Goal: Task Accomplishment & Management: Manage account settings

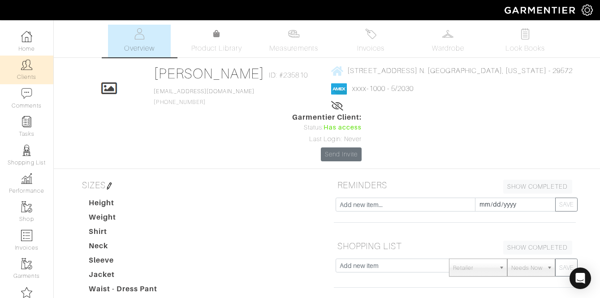
click at [30, 64] on img at bounding box center [26, 64] width 11 height 11
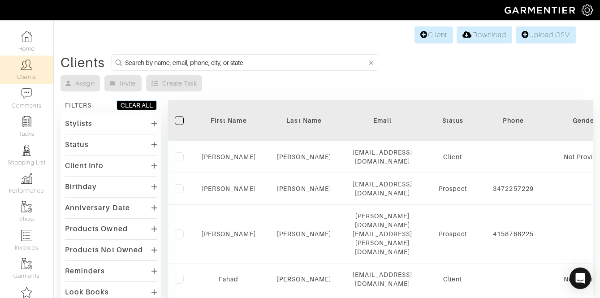
click at [152, 64] on input at bounding box center [246, 62] width 242 height 11
type input "cedrick"
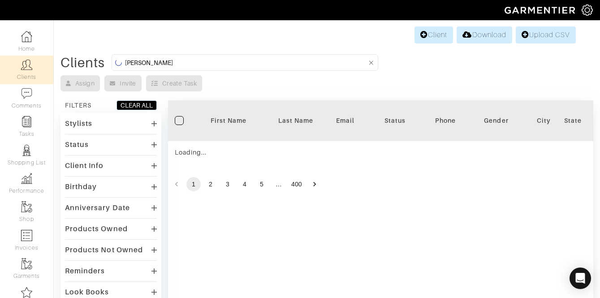
click at [93, 128] on div "Stylists" at bounding box center [111, 123] width 92 height 13
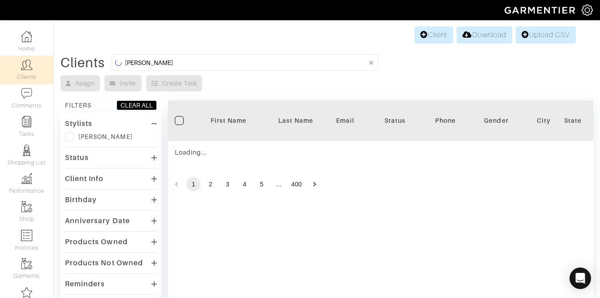
click at [67, 135] on label at bounding box center [69, 136] width 9 height 9
click at [0, 0] on input "checkbox" at bounding box center [0, 0] width 0 height 0
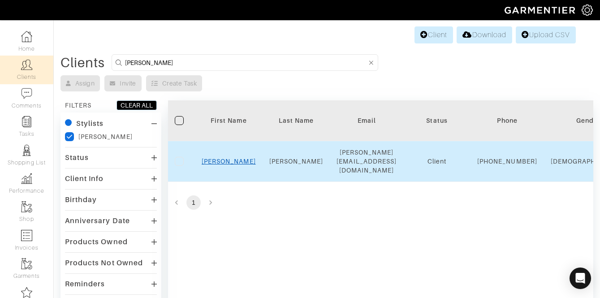
click at [227, 158] on link "Cedrick" at bounding box center [229, 161] width 54 height 7
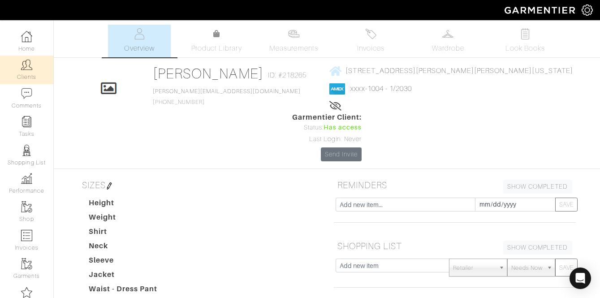
click at [33, 74] on link "Clients" at bounding box center [26, 70] width 53 height 28
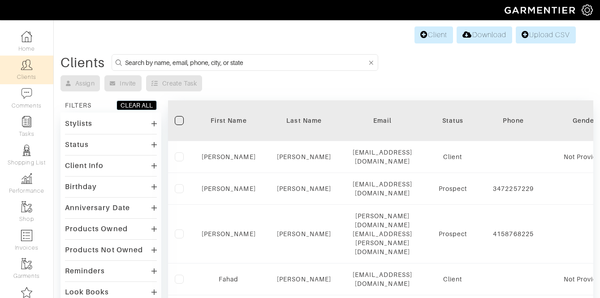
click at [139, 61] on input at bounding box center [246, 62] width 242 height 11
type input "cedrick"
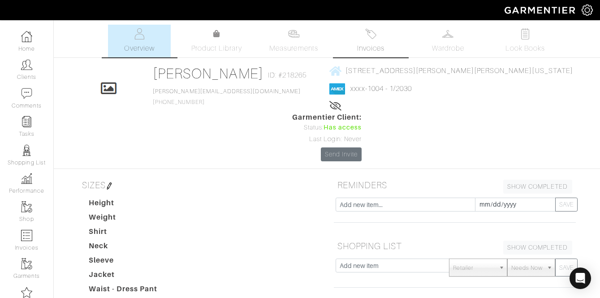
click at [378, 48] on span "Invoices" at bounding box center [370, 48] width 27 height 11
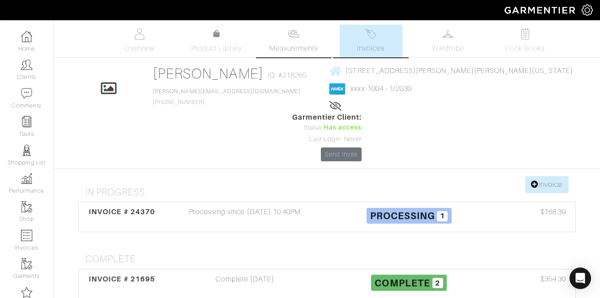
click at [296, 37] on img at bounding box center [293, 33] width 11 height 11
click at [231, 39] on link "Product Library" at bounding box center [216, 41] width 63 height 25
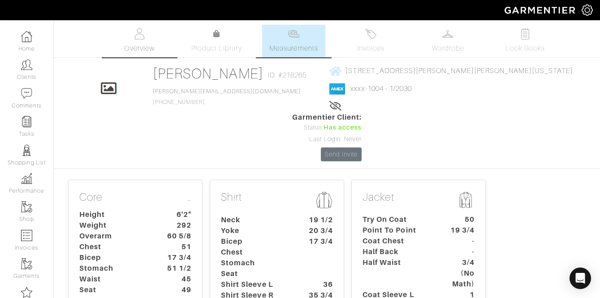
click at [141, 43] on span "Overview" at bounding box center [139, 48] width 30 height 11
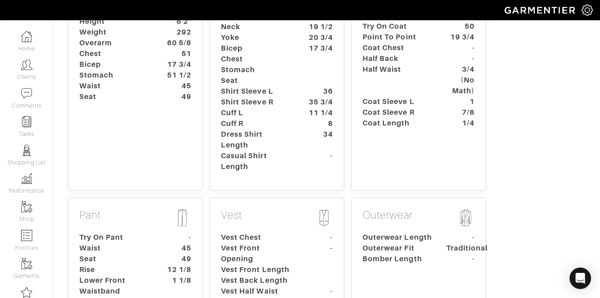
scroll to position [214, 0]
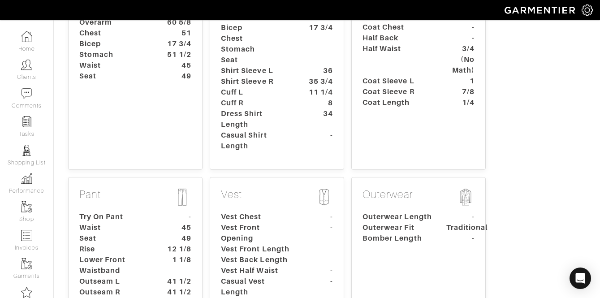
click at [150, 233] on dt "Seat" at bounding box center [115, 238] width 84 height 11
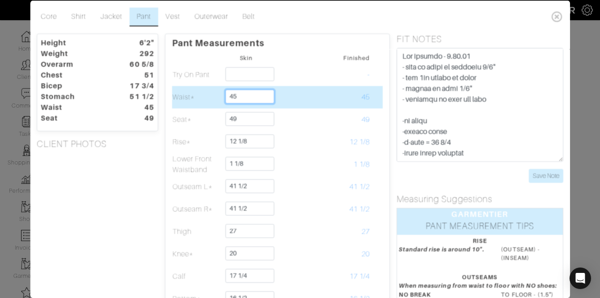
click at [240, 100] on input "45" at bounding box center [250, 96] width 49 height 14
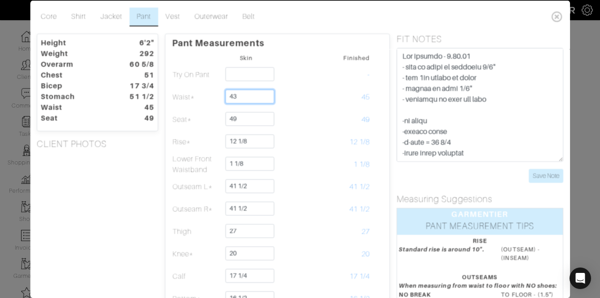
type input "43"
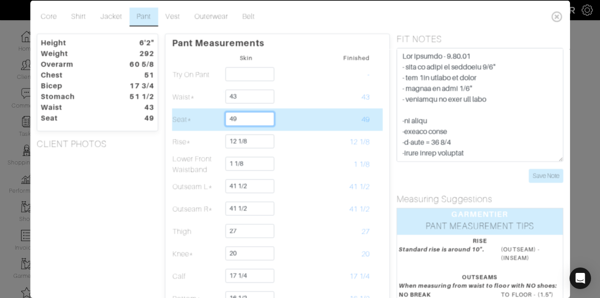
click at [248, 122] on input "49" at bounding box center [250, 119] width 49 height 14
type input "47 1/2"
click at [266, 119] on input "47 1/2" at bounding box center [250, 119] width 49 height 14
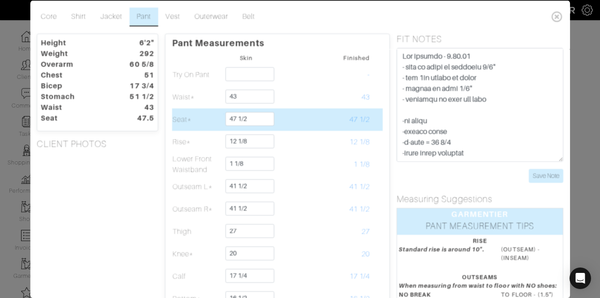
click at [311, 118] on td at bounding box center [296, 119] width 50 height 22
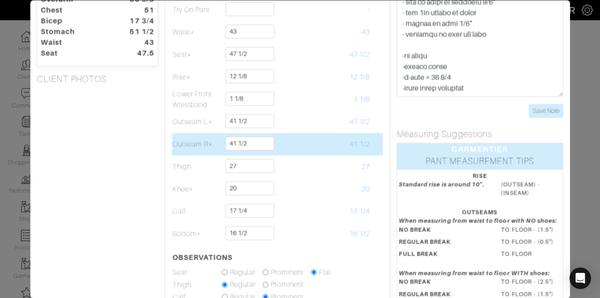
scroll to position [65, 0]
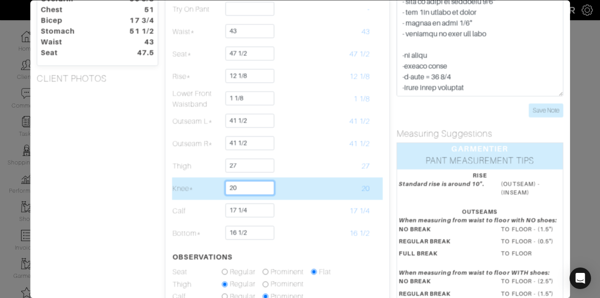
click at [263, 187] on input "20" at bounding box center [250, 188] width 49 height 14
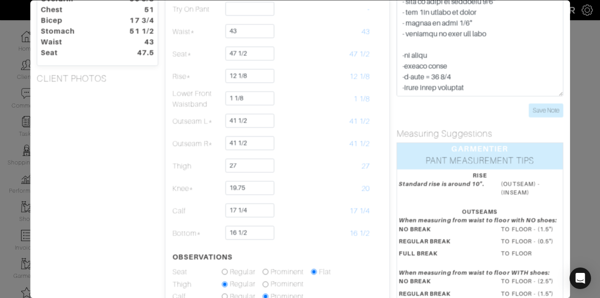
type input "19 3/4"
click at [411, 177] on div "RISE" at bounding box center [480, 175] width 162 height 9
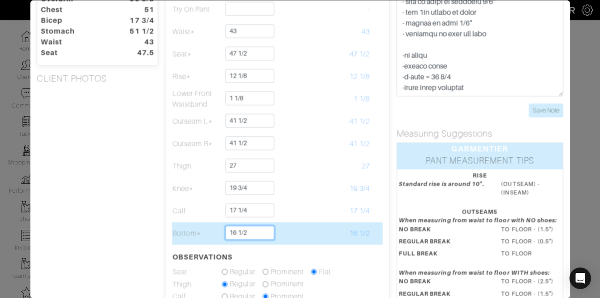
click at [261, 235] on input "16 1/2" at bounding box center [250, 233] width 49 height 14
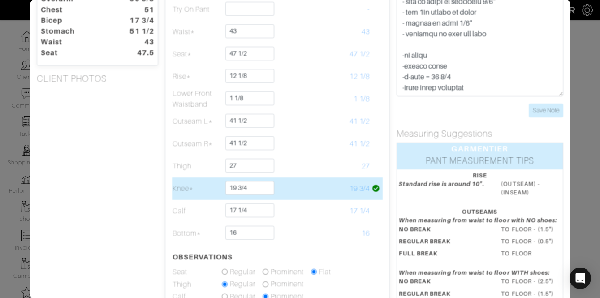
click at [334, 181] on td "19 3/4" at bounding box center [346, 189] width 50 height 22
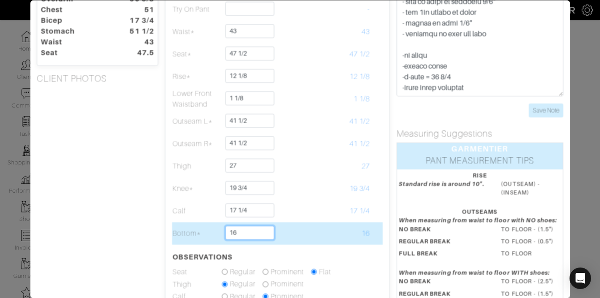
click at [242, 233] on input "16" at bounding box center [250, 233] width 49 height 14
click at [269, 231] on input "16" at bounding box center [250, 233] width 49 height 14
click at [262, 232] on input "16 1/2" at bounding box center [250, 233] width 49 height 14
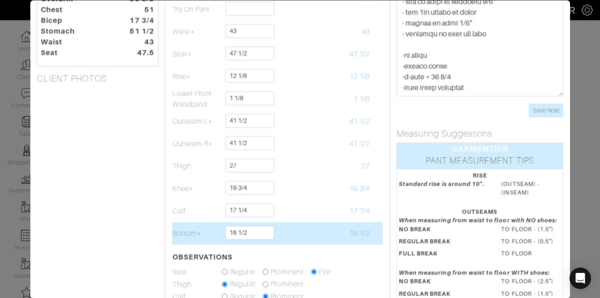
click at [299, 231] on td at bounding box center [296, 233] width 50 height 22
click at [252, 237] on input "16 1/2" at bounding box center [250, 233] width 49 height 14
type input "16"
click at [323, 224] on td "16 1/2" at bounding box center [346, 233] width 50 height 22
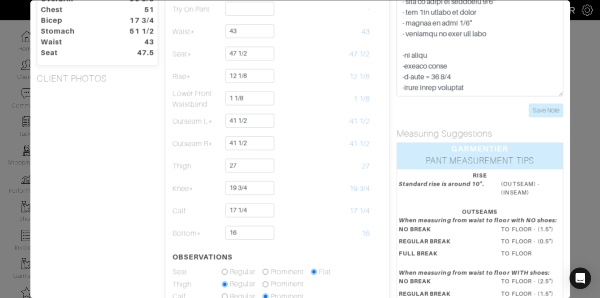
click at [544, 118] on div "FIT NOTES Save Note" at bounding box center [480, 48] width 180 height 160
click at [544, 113] on input "Save Note" at bounding box center [546, 111] width 35 height 14
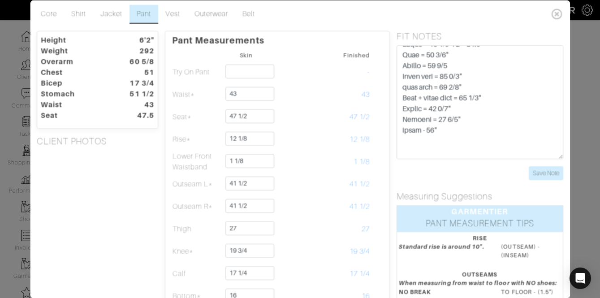
scroll to position [279, 0]
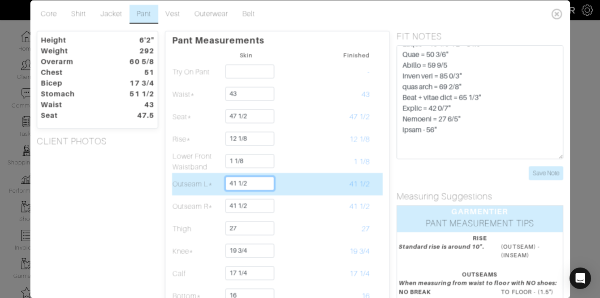
drag, startPoint x: 263, startPoint y: 181, endPoint x: 196, endPoint y: 179, distance: 66.8
click at [195, 179] on tr "Outseam L* 41 1/2 41 1/2" at bounding box center [277, 184] width 211 height 22
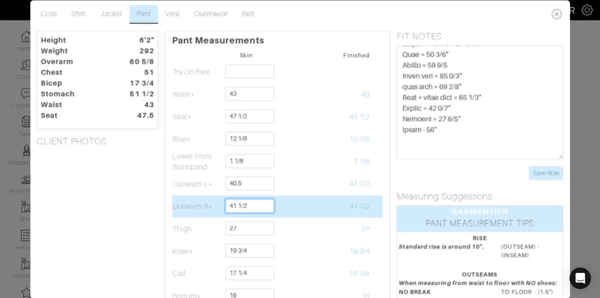
type input "40 1/2"
click at [239, 207] on input "41 1/2" at bounding box center [250, 206] width 49 height 14
click at [240, 207] on input "41 1/2" at bounding box center [250, 206] width 49 height 14
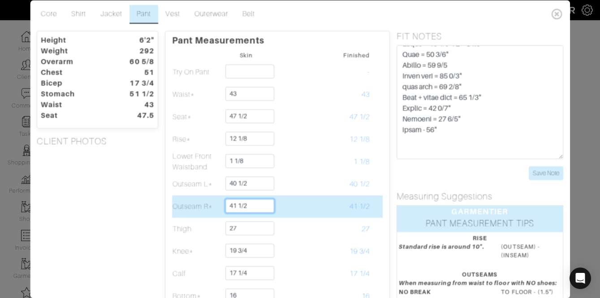
type input "5"
type input "40 1/2"
click at [314, 204] on td at bounding box center [296, 207] width 50 height 22
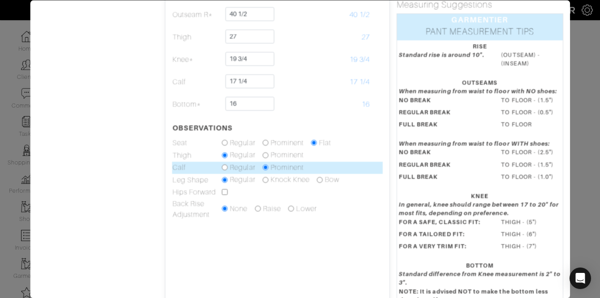
scroll to position [196, 0]
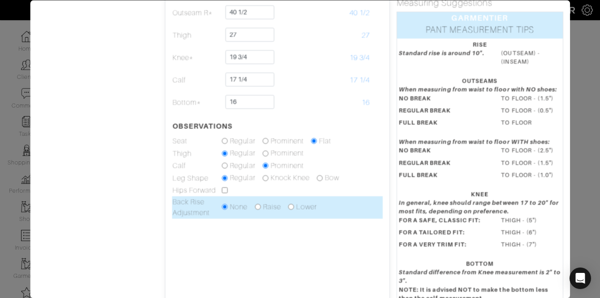
click at [255, 207] on td "None Raise Lower" at bounding box center [296, 207] width 149 height 22
click at [261, 206] on input "radio" at bounding box center [258, 207] width 6 height 6
radio input "true"
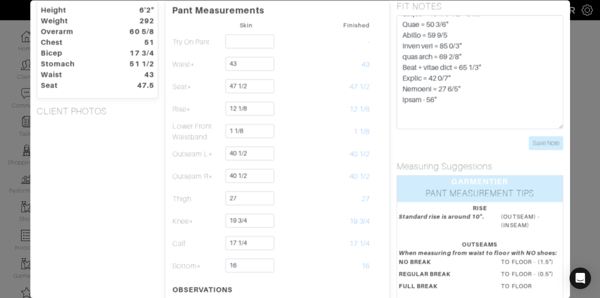
scroll to position [0, 0]
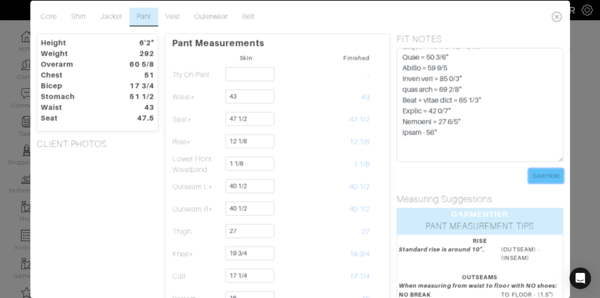
click at [549, 177] on input "Save Note" at bounding box center [546, 176] width 35 height 14
click at [555, 14] on icon at bounding box center [557, 16] width 18 height 18
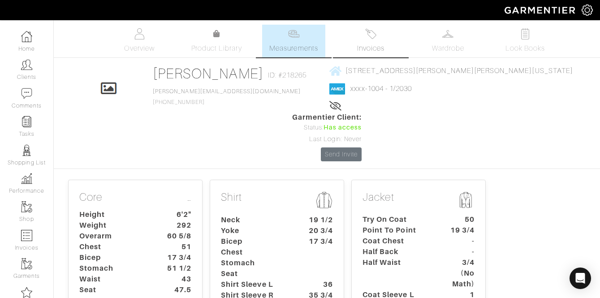
click at [375, 39] on img at bounding box center [370, 33] width 11 height 11
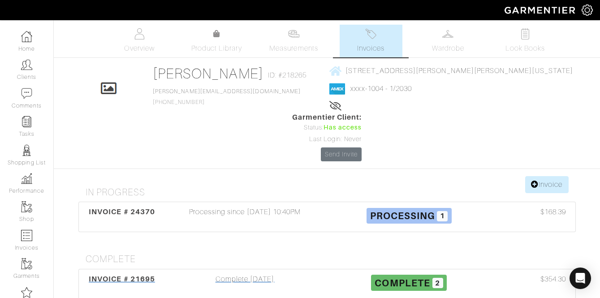
click at [146, 274] on div "INVOICE # 21695" at bounding box center [122, 284] width 82 height 21
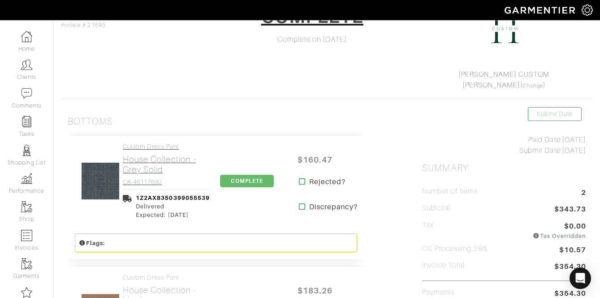
scroll to position [99, 0]
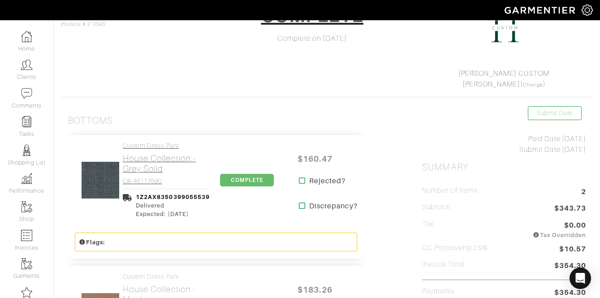
click at [162, 157] on h2 "House Collection - Grey Solid" at bounding box center [166, 163] width 87 height 21
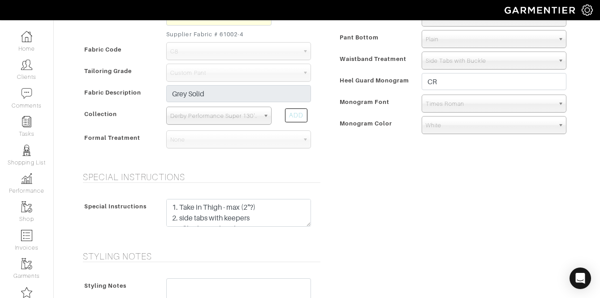
scroll to position [346, 0]
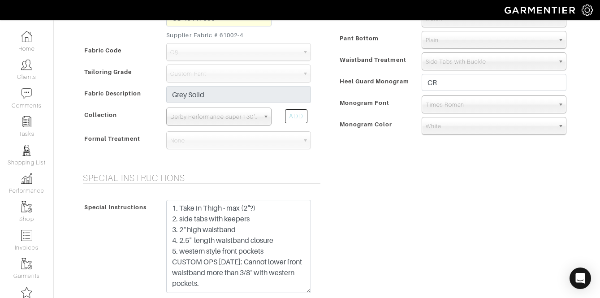
drag, startPoint x: 308, startPoint y: 224, endPoint x: 306, endPoint y: 290, distance: 65.9
click at [306, 290] on textarea "1. Take in Thigh - max (2"?) 2. side tabs with keepers 3. 2" high waistband 4. …" at bounding box center [238, 246] width 145 height 93
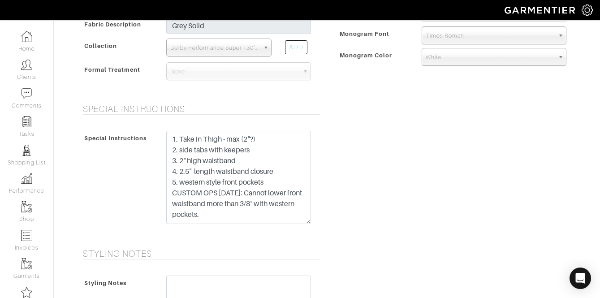
scroll to position [415, 0]
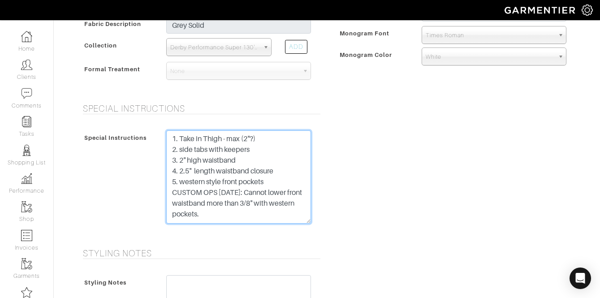
drag, startPoint x: 273, startPoint y: 183, endPoint x: 143, endPoint y: 134, distance: 139.1
click at [143, 134] on div "Special Instructions 1. Take in Thigh - max (2"?) 2. side tabs with keepers 3. …" at bounding box center [200, 179] width 238 height 98
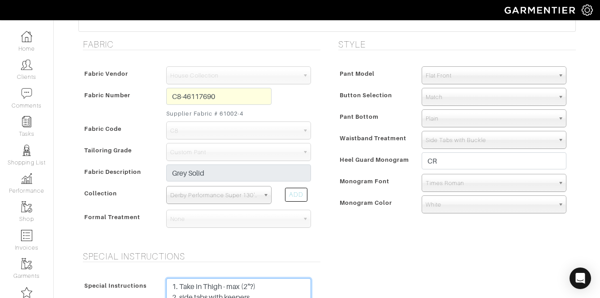
scroll to position [129, 0]
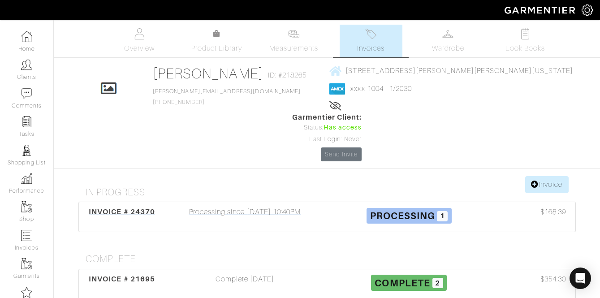
click at [208, 207] on div "Processing since 08/14/25 10:40PM" at bounding box center [245, 217] width 164 height 21
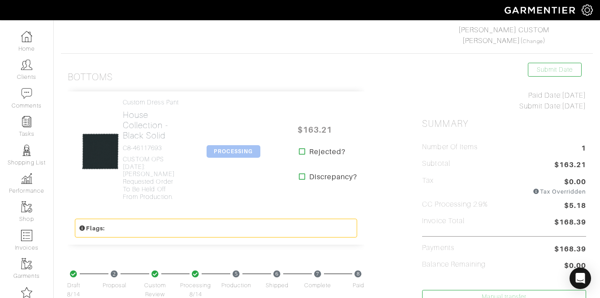
scroll to position [160, 0]
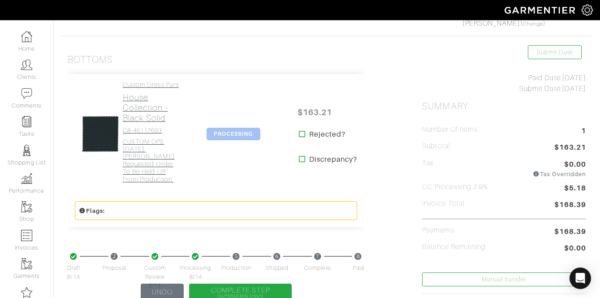
click at [160, 121] on h2 "House Collection - Black Solid" at bounding box center [153, 107] width 60 height 31
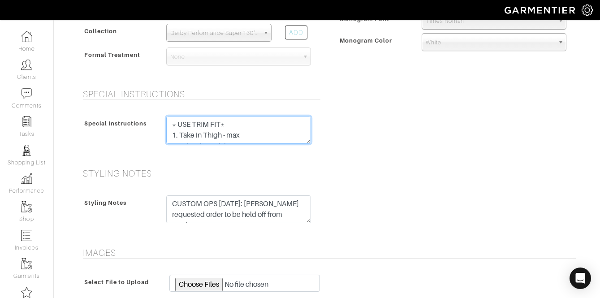
scroll to position [118, 0]
drag, startPoint x: 311, startPoint y: 135, endPoint x: 328, endPoint y: 287, distance: 153.0
click at [328, 287] on form "See Custom Models & Style Options Swatch & Detail Images Price $ 163.21 Manufac…" at bounding box center [327, 58] width 498 height 891
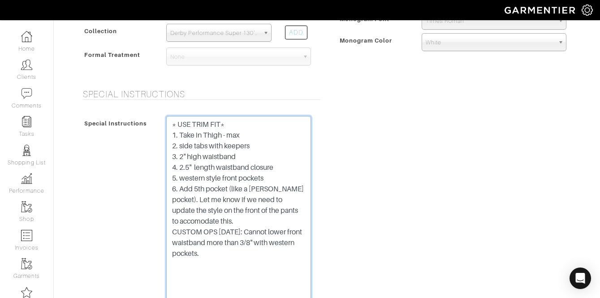
drag, startPoint x: 309, startPoint y: 141, endPoint x: 337, endPoint y: 338, distance: 198.4
click at [337, 298] on html "JEFF HOOD CUSTOM Jeff Hood Home Clients Invoices Comments Reminders Stylists Sh…" at bounding box center [300, 156] width 600 height 1173
click at [270, 296] on textarea "* USE TRIM FIT* 1. Take in Thigh - max 2. side tabs with keepers 3. 2" high wai…" at bounding box center [238, 228] width 145 height 224
paste textarea "1. Take in Thigh - max (2"?) 2. side tabs with keepers 3. 2" high waistband 4. …"
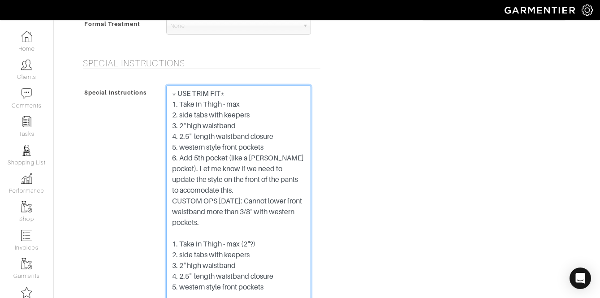
scroll to position [461, 0]
drag, startPoint x: 266, startPoint y: 245, endPoint x: 177, endPoint y: 239, distance: 89.5
click at [177, 239] on textarea "* USE TRIM FIT* 1. Take in Thigh - max 2. side tabs with keepers 3. 2" high wai…" at bounding box center [238, 197] width 145 height 224
drag, startPoint x: 244, startPoint y: 262, endPoint x: 169, endPoint y: 244, distance: 77.4
click at [169, 244] on textarea "* USE TRIM FIT* 1. Take in Thigh - max 2. side tabs with keepers 3. 2" high wai…" at bounding box center [238, 197] width 145 height 224
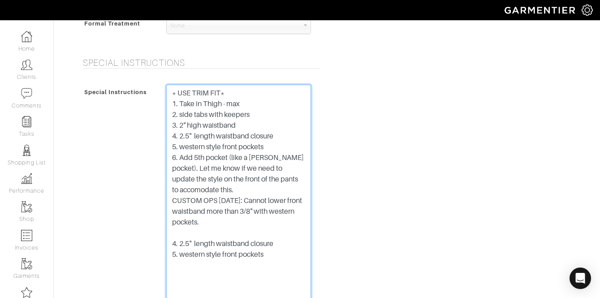
click at [189, 244] on textarea "* USE TRIM FIT* 1. Take in Thigh - max 2. side tabs with keepers 3. 2" high wai…" at bounding box center [238, 197] width 145 height 224
click at [280, 239] on textarea "* USE TRIM FIT* 1. Take in Thigh - max 2. side tabs with keepers 3. 2" high wai…" at bounding box center [238, 197] width 145 height 224
click at [190, 137] on textarea "* USE TRIM FIT* 1. Take in Thigh - max 2. side tabs with keepers 3. 2" high wai…" at bounding box center [238, 197] width 145 height 224
drag, startPoint x: 275, startPoint y: 245, endPoint x: 161, endPoint y: 244, distance: 113.9
click at [161, 244] on div "* USE TRIM FIT* 1. Take in Thigh - max 2. side tabs with keepers 3. 2" high wai…" at bounding box center [239, 199] width 158 height 229
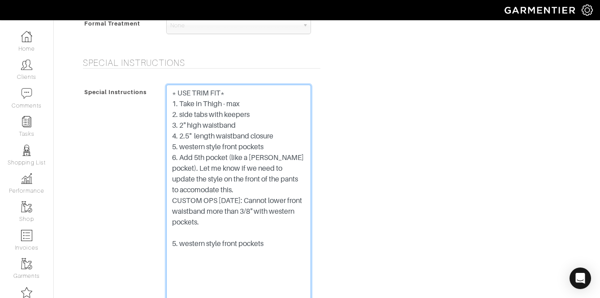
click at [191, 146] on textarea "* USE TRIM FIT* 1. Take in Thigh - max 2. side tabs with keepers 3. 2" high wai…" at bounding box center [238, 197] width 145 height 224
click at [210, 191] on textarea "* USE TRIM FIT* 1. Take in Thigh - max 2. side tabs with keepers 3. 2" high wai…" at bounding box center [238, 197] width 145 height 224
drag, startPoint x: 265, startPoint y: 188, endPoint x: 174, endPoint y: 157, distance: 96.1
click at [174, 157] on textarea "* USE TRIM FIT* 1. Take in Thigh - max 2. side tabs with keepers 3. 2" high wai…" at bounding box center [238, 197] width 145 height 224
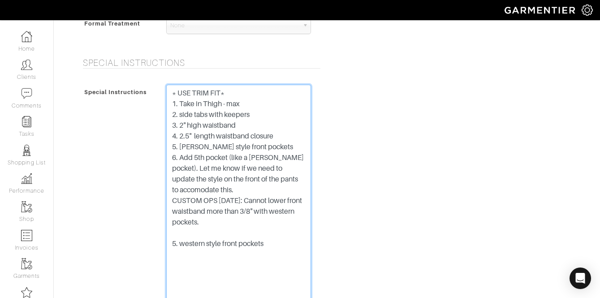
click at [213, 185] on textarea "* USE TRIM FIT* 1. Take in Thigh - max 2. side tabs with keepers 3. 2" high wai…" at bounding box center [238, 197] width 145 height 224
drag, startPoint x: 279, startPoint y: 243, endPoint x: 163, endPoint y: 229, distance: 116.5
click at [163, 229] on div "* USE TRIM FIT* 1. Take in Thigh - max 2. side tabs with keepers 3. 2" high wai…" at bounding box center [239, 199] width 158 height 229
click at [189, 191] on textarea "* USE TRIM FIT* 1. Take in Thigh - max 2. side tabs with keepers 3. 2" high wai…" at bounding box center [238, 197] width 145 height 224
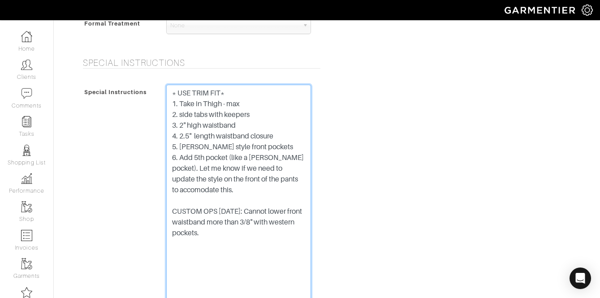
click at [231, 89] on textarea "* USE TRIM FIT* 1. Take in Thigh - max 2. side tabs with keepers 3. 2" high wai…" at bounding box center [238, 197] width 145 height 224
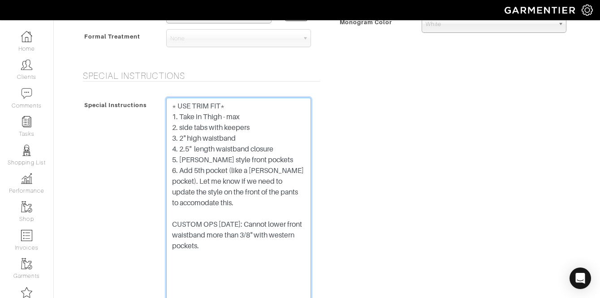
scroll to position [445, 0]
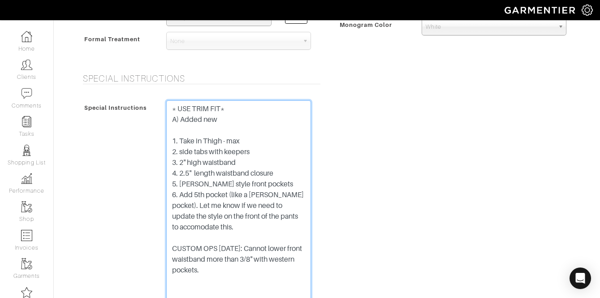
click at [213, 225] on textarea "* USE TRIM FIT* 1. Take in Thigh - max 2. side tabs with keepers 3. 2" high wai…" at bounding box center [238, 212] width 145 height 224
click at [235, 125] on textarea "* USE TRIM FIT* 1. Take in Thigh - max 2. side tabs with keepers 3. 2" high wai…" at bounding box center [238, 212] width 145 height 224
click at [231, 122] on textarea "* USE TRIM FIT* 1. Take in Thigh - max 2. side tabs with keepers 3. 2" high wai…" at bounding box center [238, 212] width 145 height 224
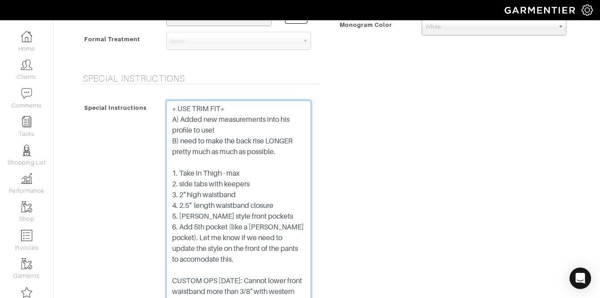
type textarea "* USE TRIM FIT* A) Added new measurements into his profile to use! B) need to m…"
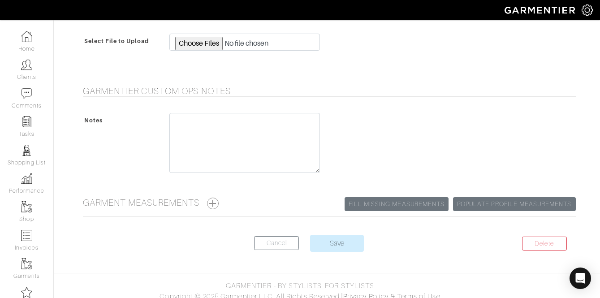
scroll to position [874, 0]
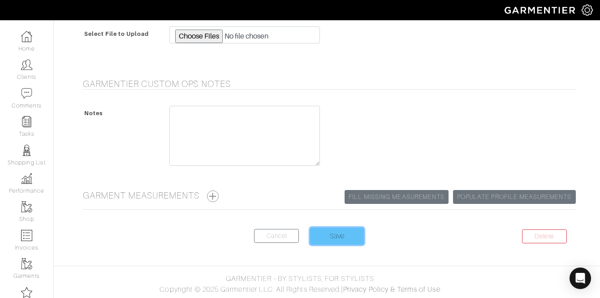
click at [349, 230] on input "Save" at bounding box center [337, 236] width 54 height 17
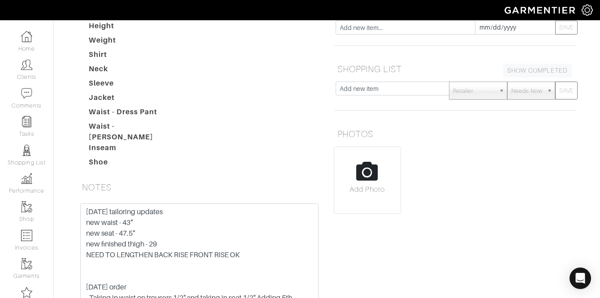
scroll to position [167, 0]
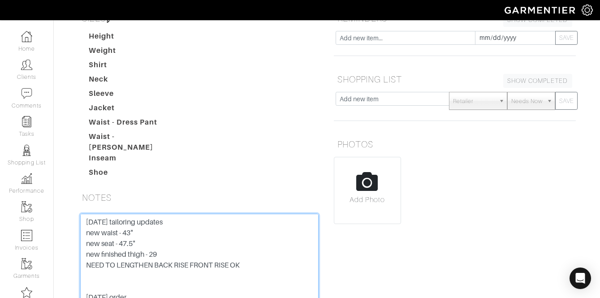
click at [141, 214] on textarea "Sept 2025 tailoring updates new waist - 43" new seat - 47.5" new finished thigh…" at bounding box center [199, 271] width 239 height 114
click at [147, 214] on textarea "Sept 2025 tailoring updates new waist - 43" new seat - 47.5" new finished thigh…" at bounding box center [199, 271] width 239 height 114
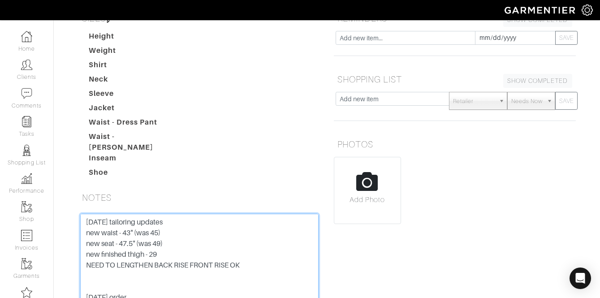
click at [166, 214] on textarea "Sept 2025 tailoring updates new waist - 43" new seat - 47.5" new finished thigh…" at bounding box center [199, 271] width 239 height 114
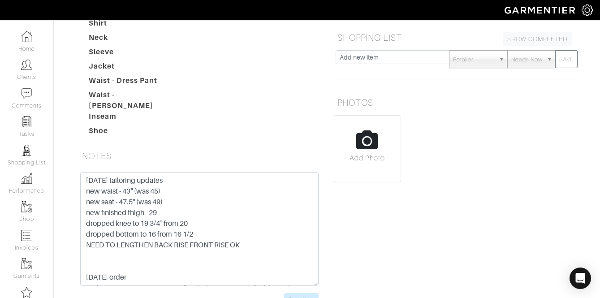
scroll to position [210, 0]
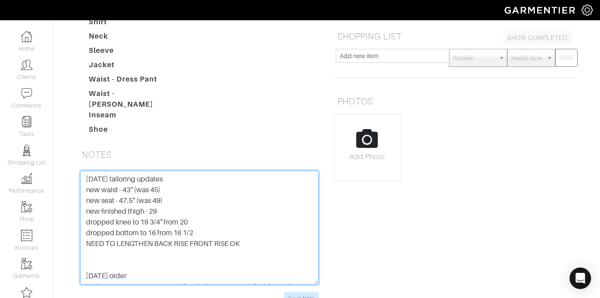
click at [208, 171] on textarea "Sept 2025 tailoring updates new waist - 43" new seat - 47.5" new finished thigh…" at bounding box center [199, 228] width 239 height 114
click at [205, 182] on textarea "Sept 2025 tailoring updates new waist - 43" new seat - 47.5" new finished thigh…" at bounding box center [199, 228] width 239 height 114
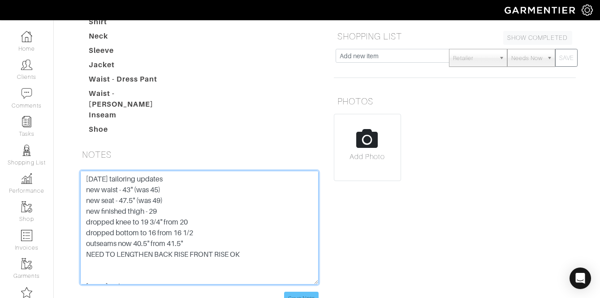
type textarea "Sept 2025 tailoring updates new waist - 43" (was 45) new seat - 47.5" (was 49) …"
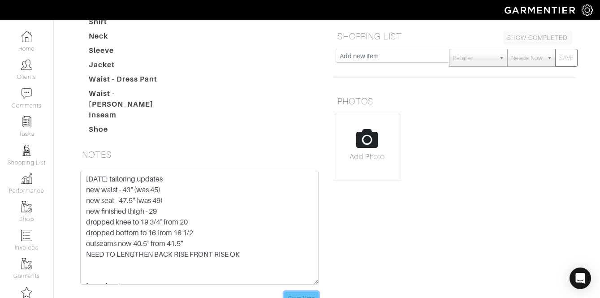
click at [311, 292] on input "Save Note" at bounding box center [301, 299] width 35 height 14
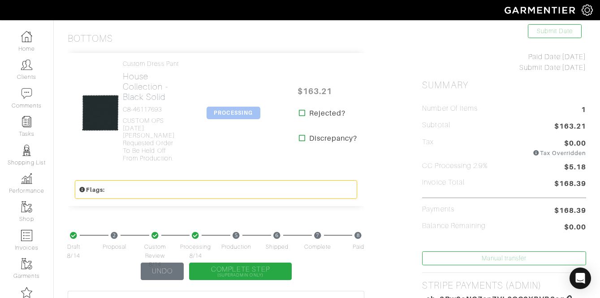
scroll to position [184, 0]
